Goal: Task Accomplishment & Management: Manage account settings

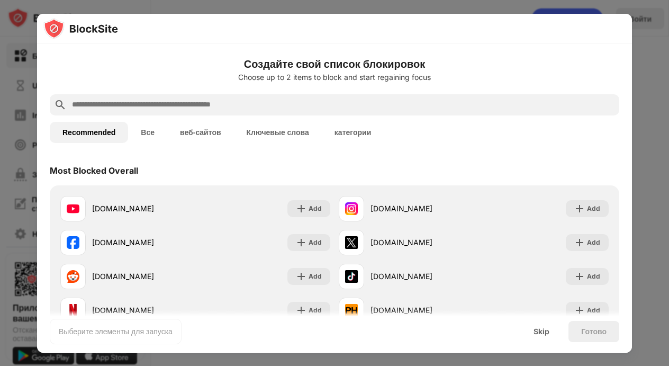
click at [493, 122] on div "Recommended Все веб-сайтов Ключевые слова категории" at bounding box center [334, 132] width 569 height 34
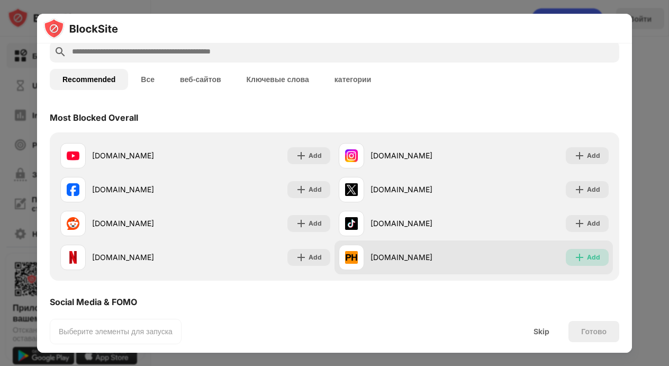
click at [587, 258] on div "Add" at bounding box center [593, 257] width 13 height 11
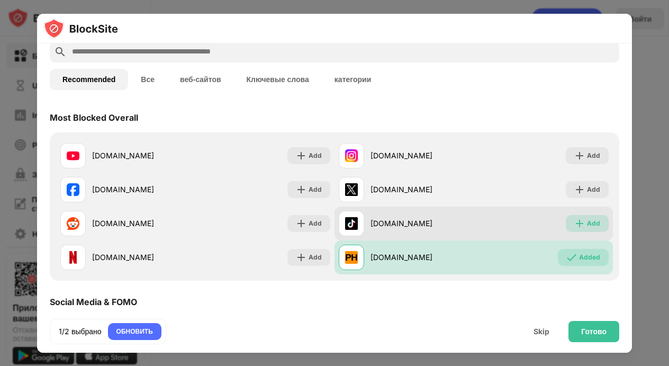
click at [587, 223] on div "Add" at bounding box center [593, 223] width 13 height 11
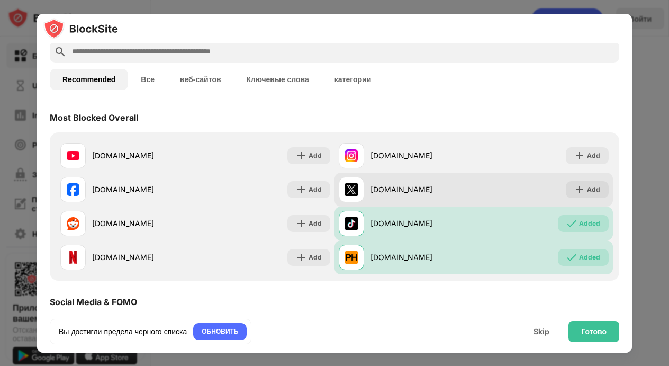
click at [579, 199] on div "[DOMAIN_NAME] Add" at bounding box center [473, 189] width 278 height 34
click at [577, 190] on img at bounding box center [579, 189] width 11 height 11
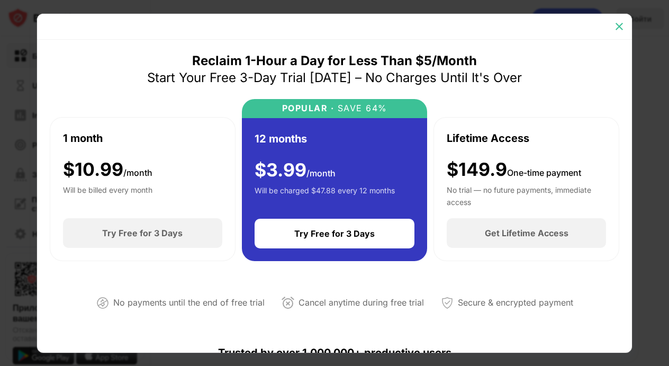
click at [617, 28] on img at bounding box center [619, 26] width 11 height 11
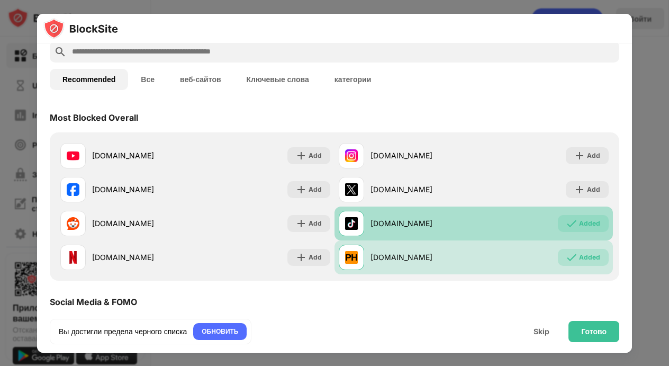
click at [574, 233] on div "[DOMAIN_NAME] Added" at bounding box center [473, 223] width 278 height 34
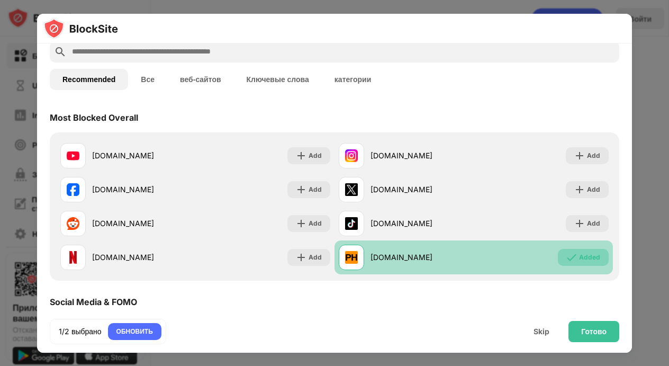
click at [586, 255] on div "Added" at bounding box center [589, 257] width 21 height 11
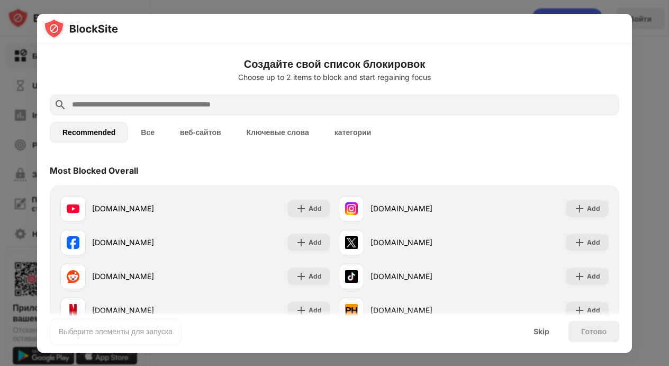
click at [211, 106] on input "text" at bounding box center [343, 104] width 544 height 13
click at [231, 105] on input "text" at bounding box center [343, 104] width 544 height 13
click at [153, 133] on button "Все" at bounding box center [147, 132] width 39 height 21
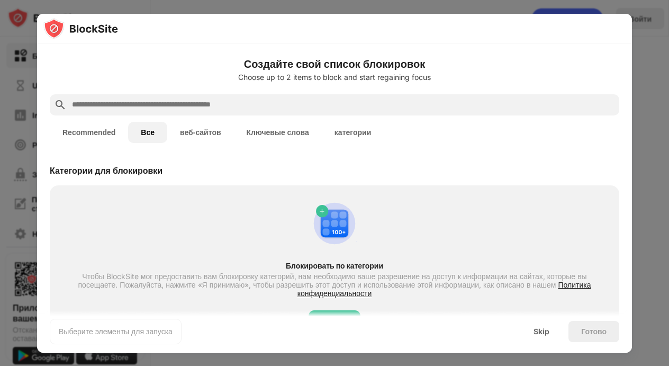
click at [198, 131] on button "веб-сайтов" at bounding box center [200, 132] width 67 height 21
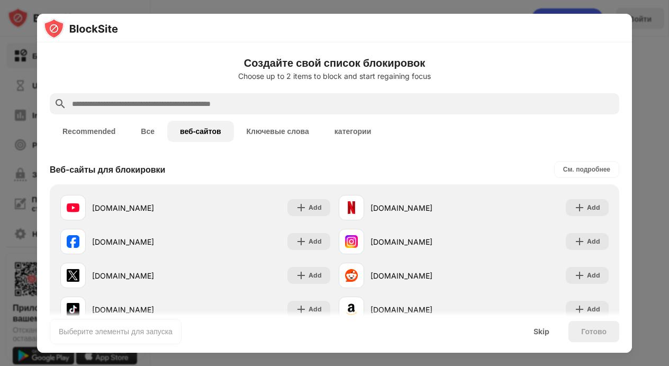
click at [363, 126] on button "категории" at bounding box center [353, 131] width 62 height 21
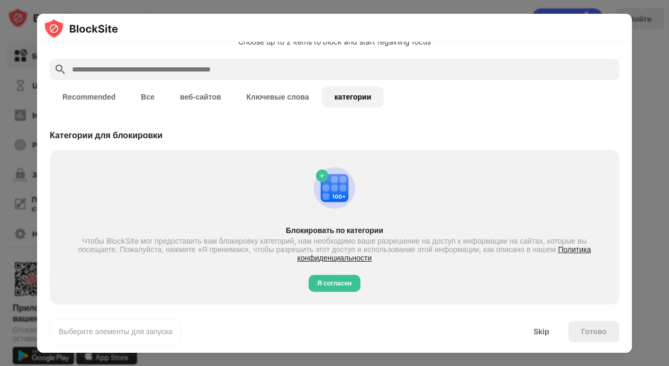
scroll to position [41, 0]
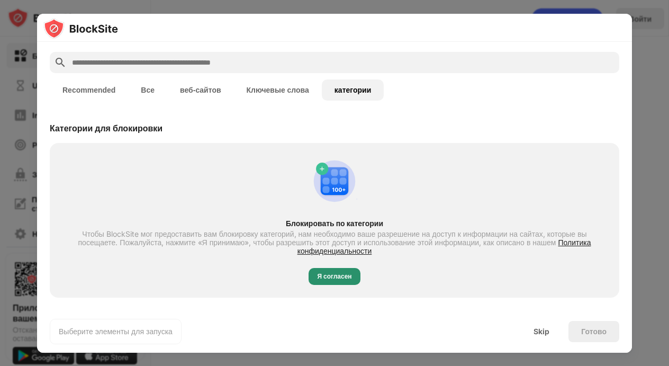
click at [330, 273] on div "Я согласен" at bounding box center [334, 276] width 34 height 11
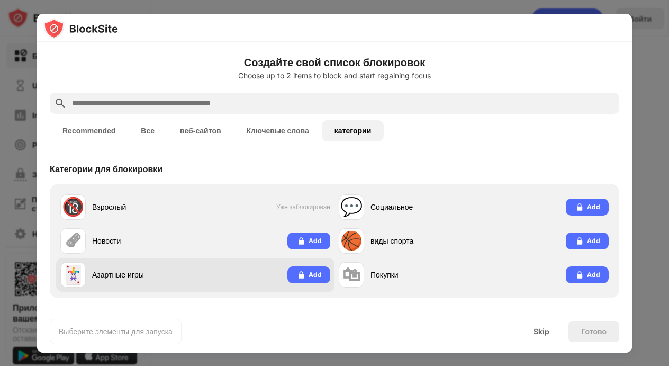
scroll to position [1, 0]
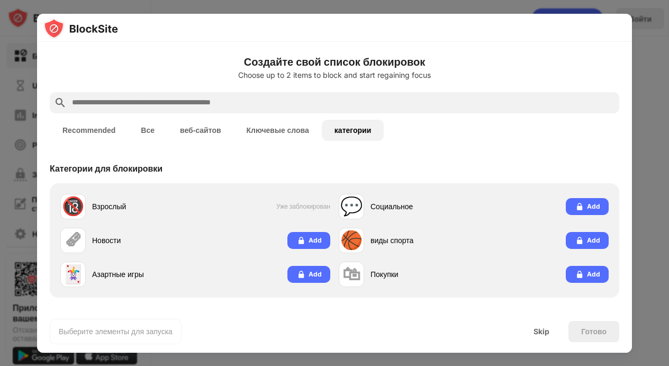
click at [259, 127] on button "Ключевые слова" at bounding box center [278, 130] width 88 height 21
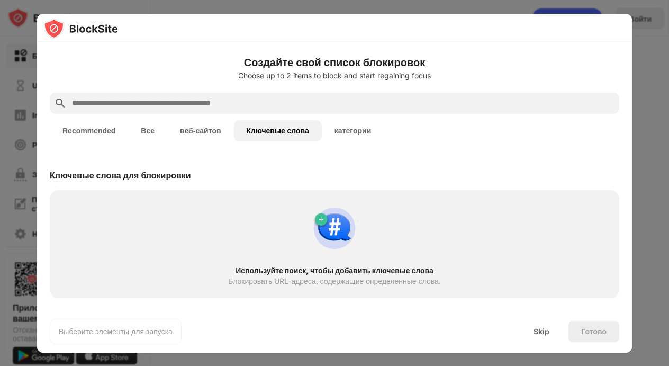
scroll to position [0, 0]
click at [262, 107] on input "text" at bounding box center [343, 103] width 544 height 13
click at [272, 97] on input "text" at bounding box center [343, 103] width 544 height 13
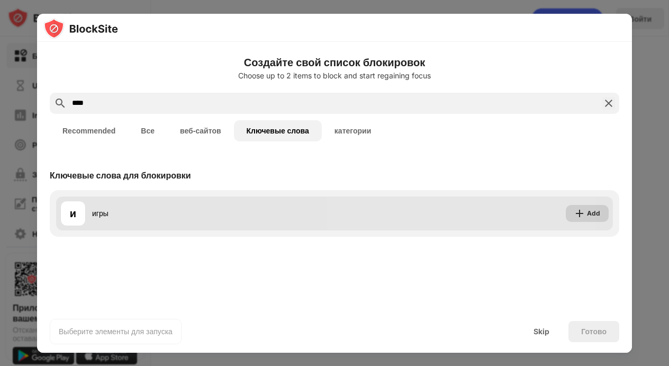
type input "****"
click at [596, 212] on div "Add" at bounding box center [593, 213] width 13 height 11
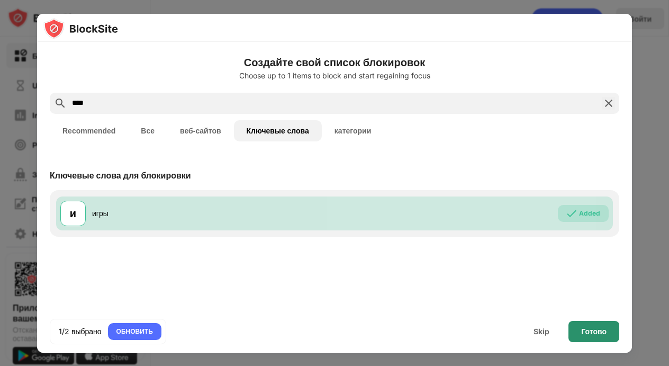
click at [606, 334] on div "Готово" at bounding box center [593, 331] width 25 height 8
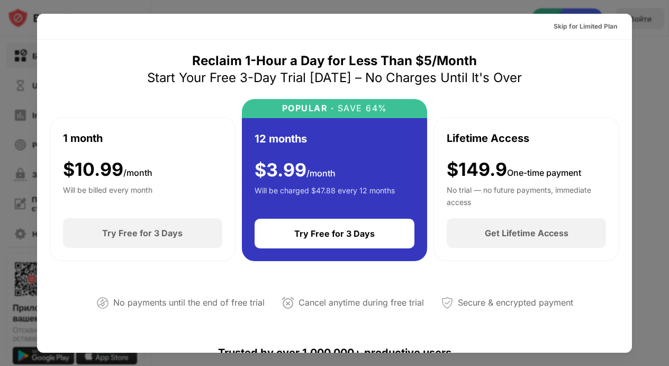
click at [662, 63] on div at bounding box center [334, 183] width 669 height 366
click at [640, 53] on div at bounding box center [334, 183] width 669 height 366
click at [580, 26] on div "Skip for Limited Plan" at bounding box center [584, 26] width 63 height 11
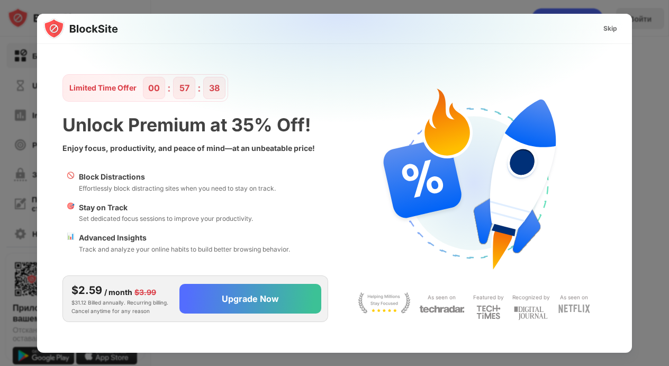
click at [622, 32] on div "Skip" at bounding box center [610, 28] width 31 height 17
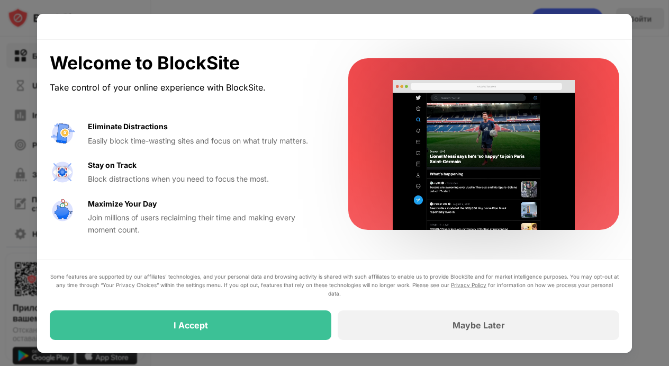
click at [616, 30] on div at bounding box center [334, 27] width 595 height 26
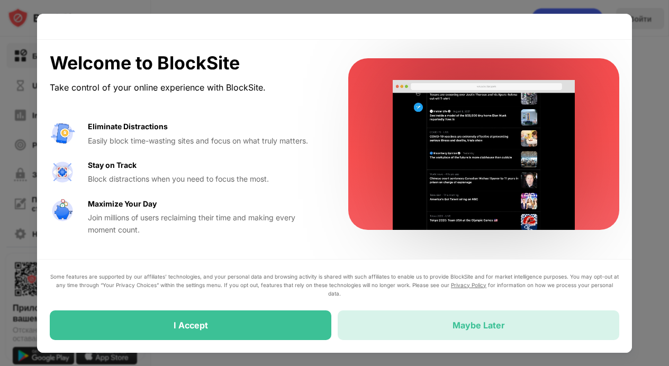
click at [454, 317] on div "Maybe Later" at bounding box center [477, 325] width 281 height 30
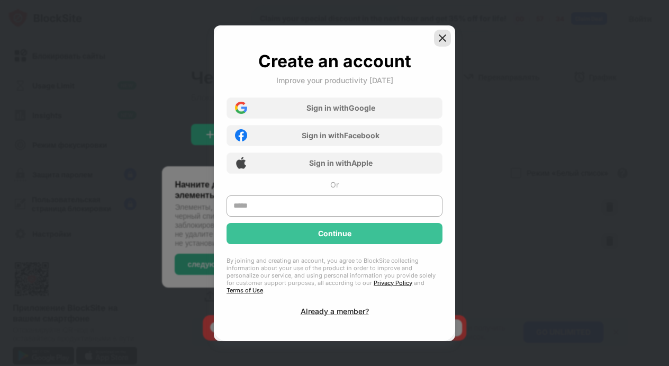
click at [435, 43] on div at bounding box center [442, 38] width 17 height 17
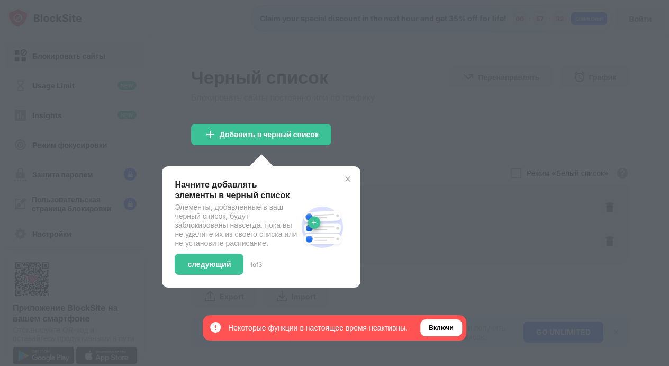
click at [396, 81] on div at bounding box center [334, 183] width 669 height 366
click at [352, 175] on img at bounding box center [347, 179] width 8 height 8
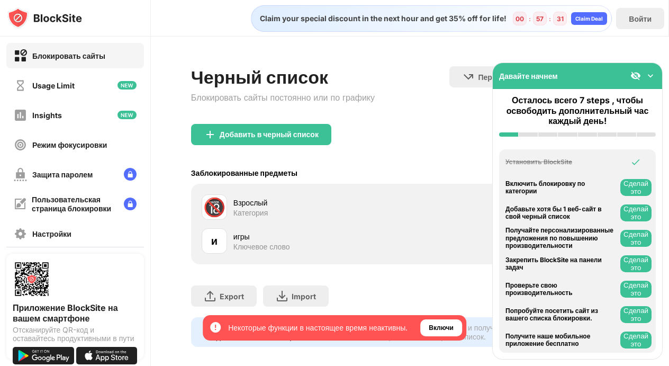
click at [349, 177] on div "Заблокированные предметы Режим «Белый список» Заблокируйте все веб-сайты, кроме…" at bounding box center [409, 173] width 437 height 22
click at [70, 183] on div "Защита паролем" at bounding box center [75, 173] width 138 height 25
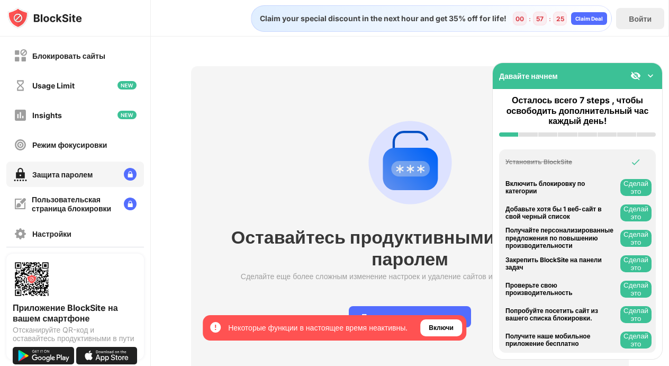
click at [653, 76] on img at bounding box center [650, 75] width 11 height 11
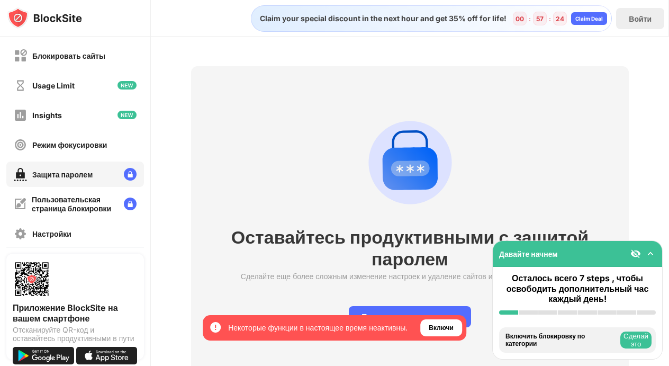
click at [647, 252] on img at bounding box center [650, 253] width 11 height 11
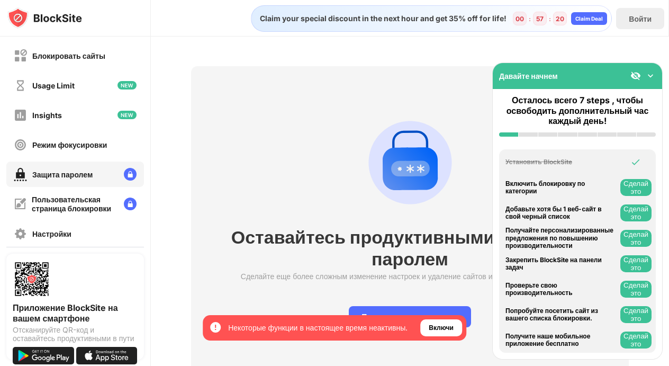
scroll to position [44, 0]
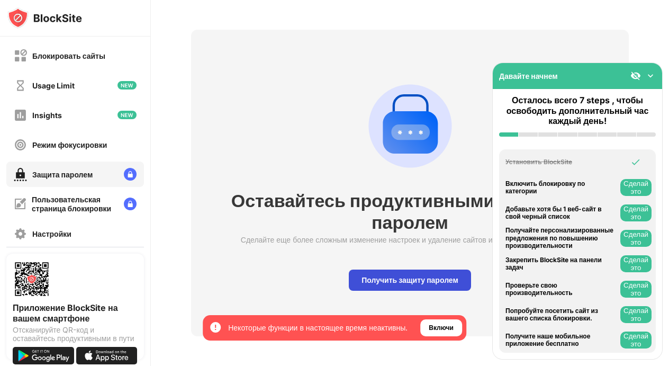
click at [400, 269] on div "Получить защиту паролем" at bounding box center [410, 279] width 122 height 21
